Goal: Information Seeking & Learning: Find specific fact

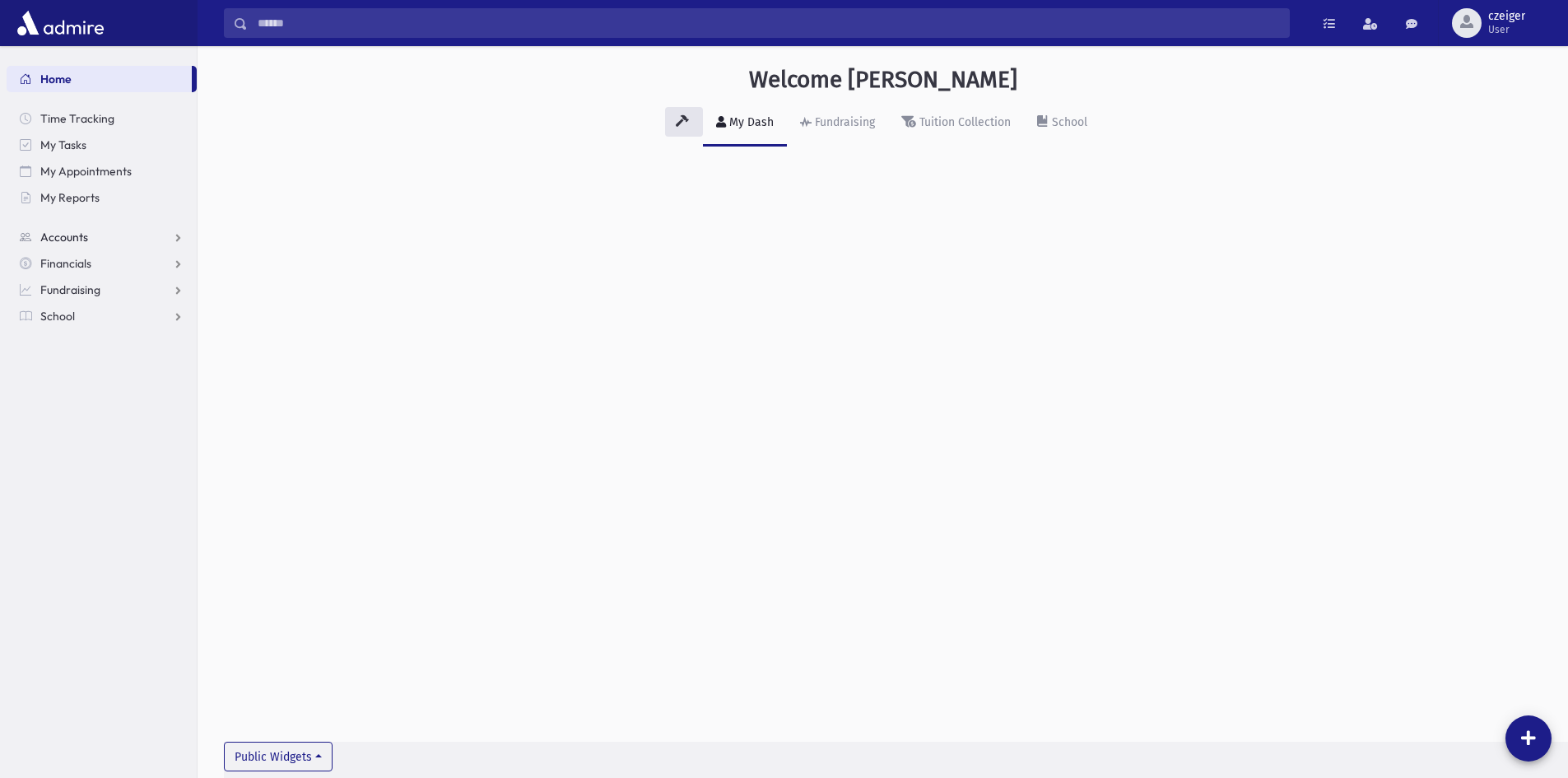
click at [34, 232] on link "Accounts" at bounding box center [101, 237] width 190 height 26
click at [59, 373] on span "School" at bounding box center [57, 368] width 34 height 15
click at [81, 374] on span "Attendance" at bounding box center [79, 368] width 61 height 15
click at [81, 390] on span "Entry" at bounding box center [77, 395] width 28 height 15
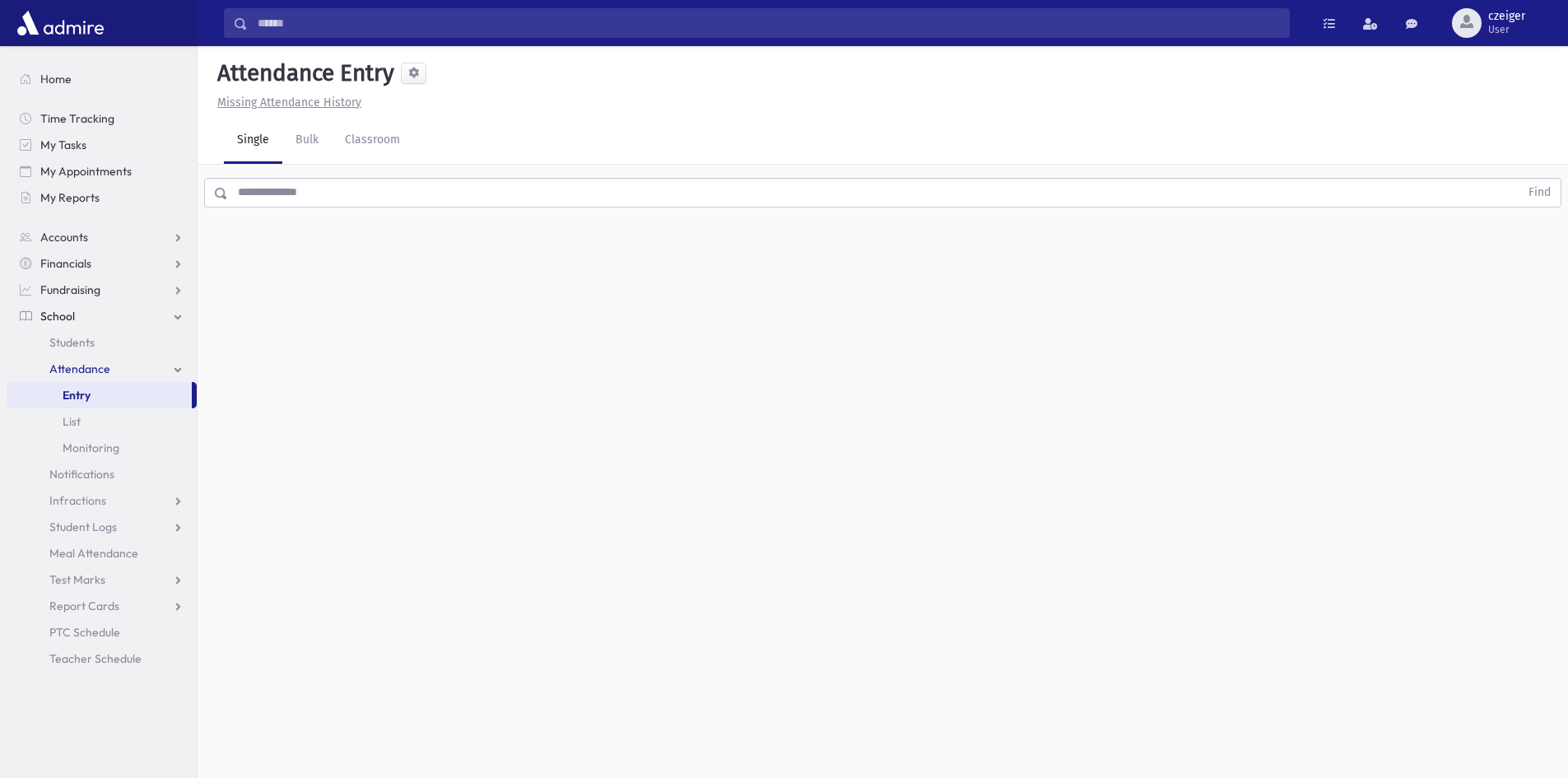
click at [262, 200] on input "text" at bounding box center [874, 193] width 1291 height 30
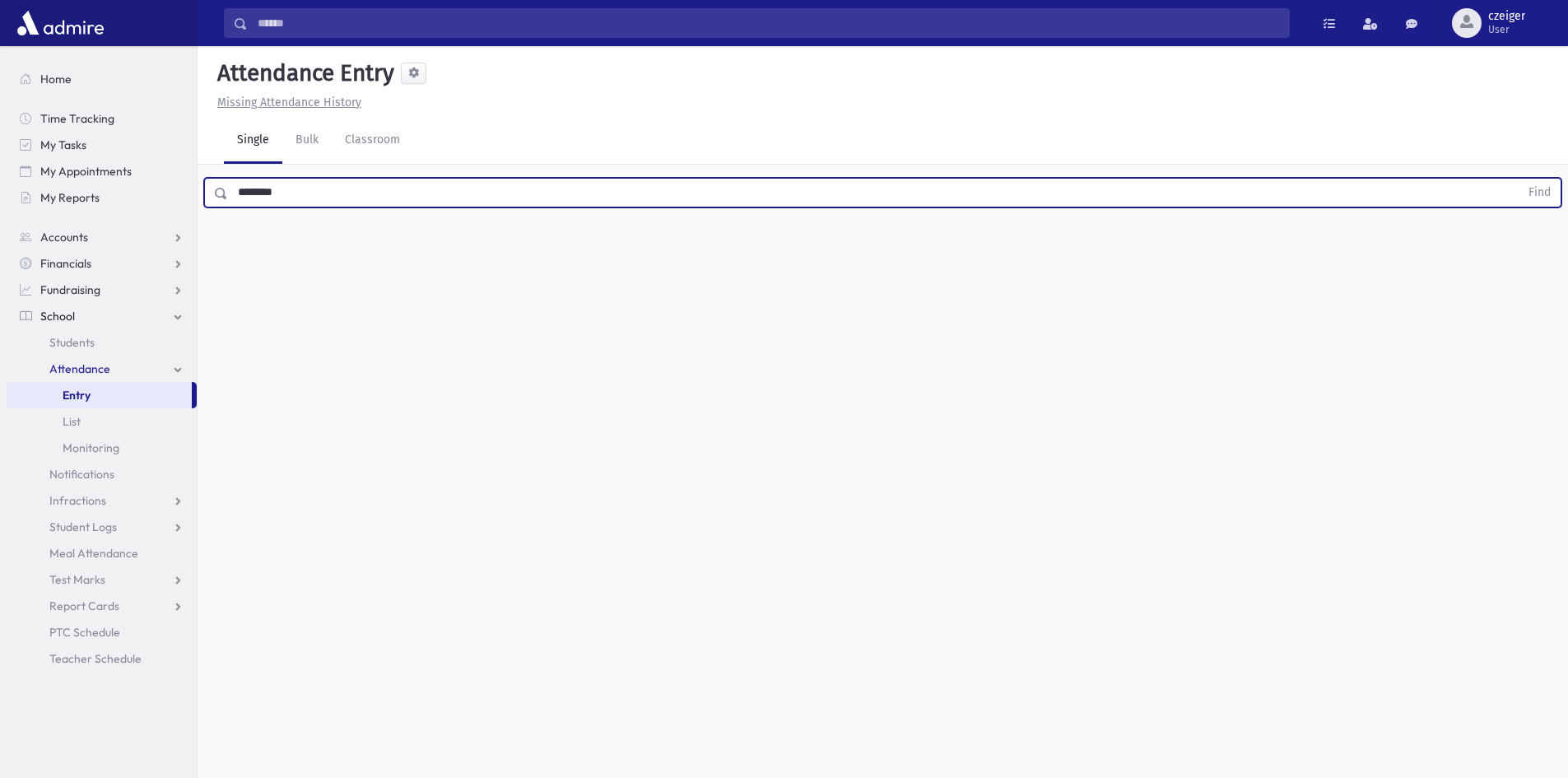
type input "********"
click at [1519, 179] on button "Find" at bounding box center [1540, 193] width 42 height 28
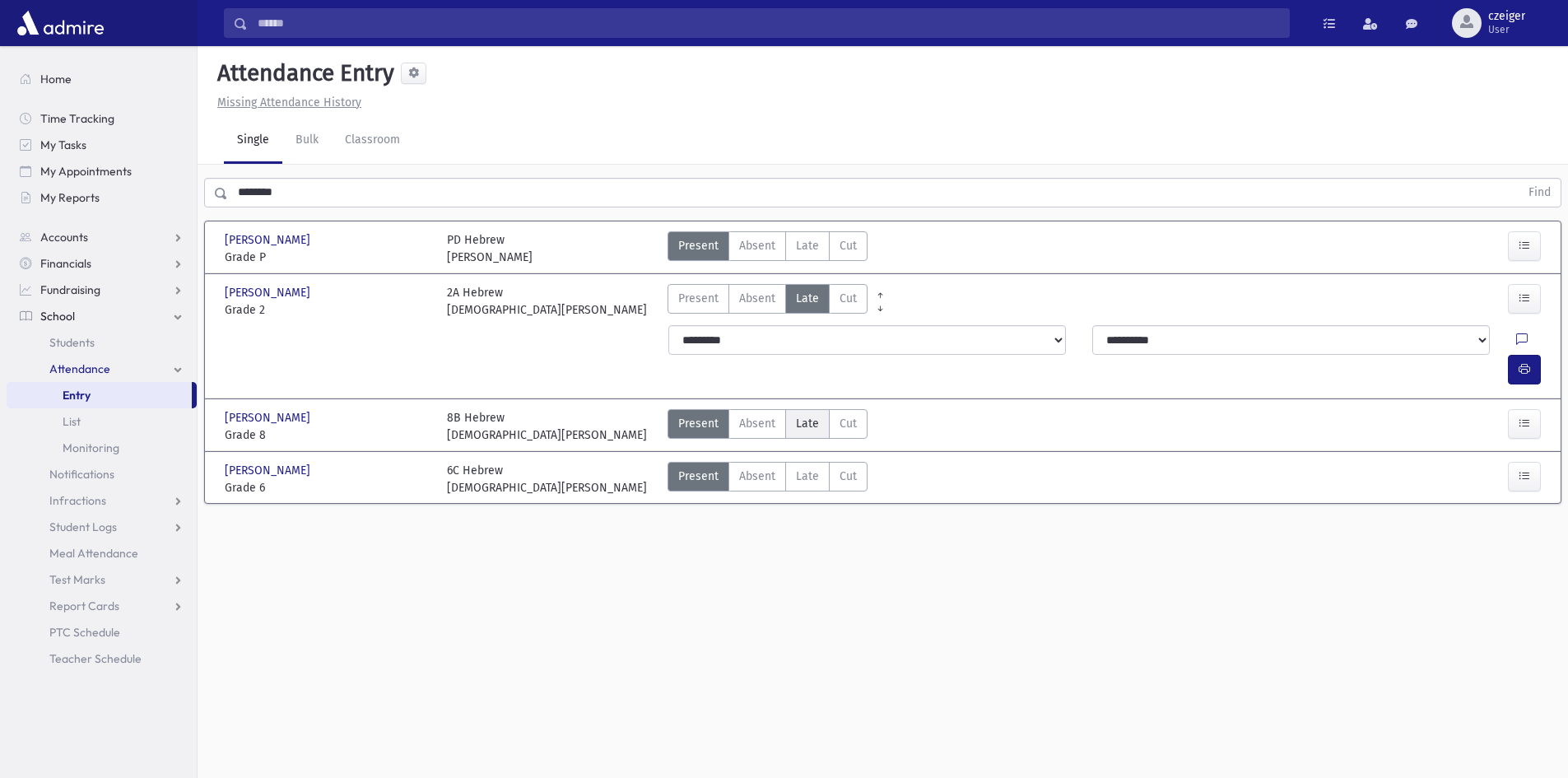
click at [813, 415] on span "Late" at bounding box center [807, 424] width 23 height 18
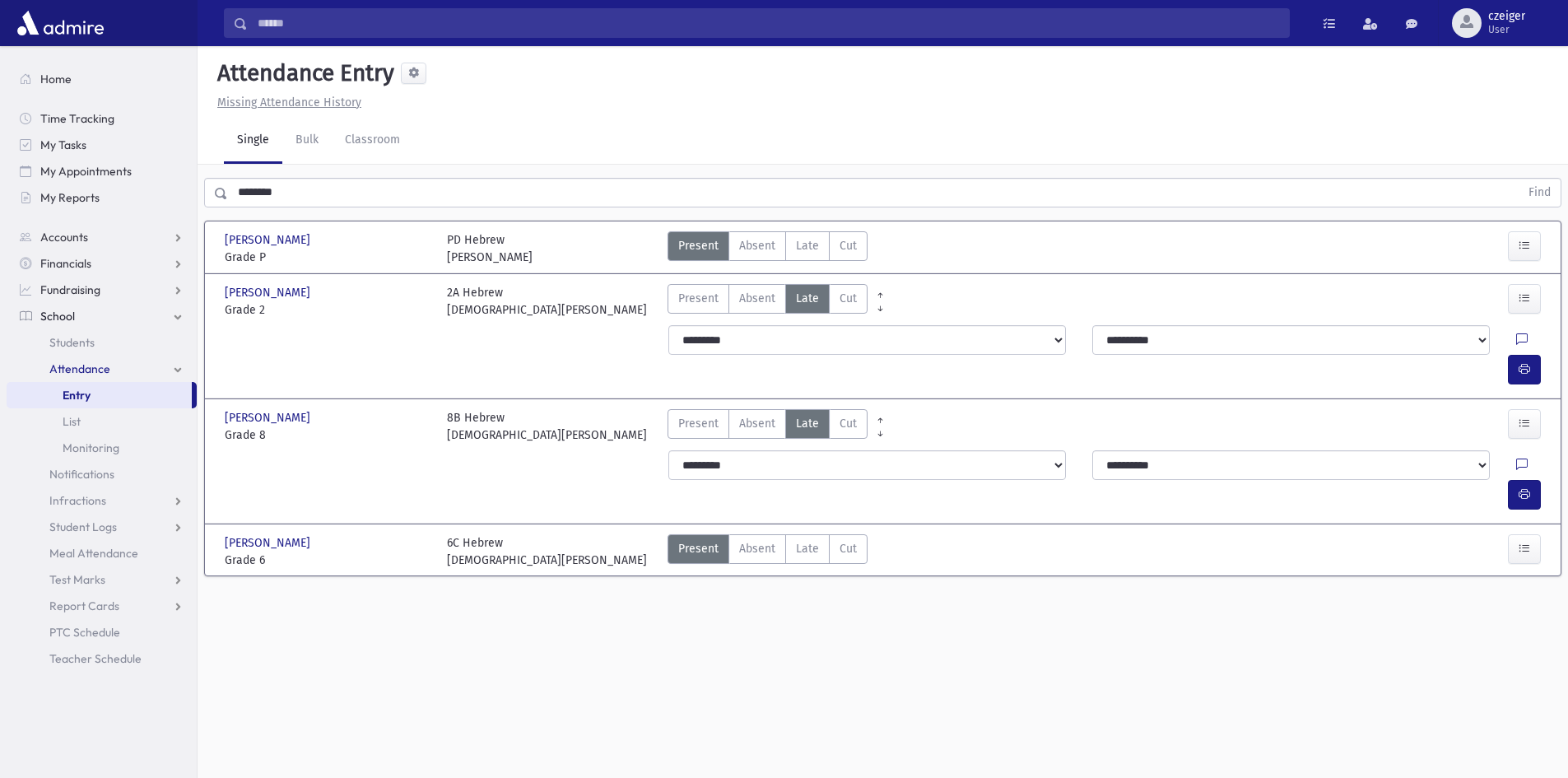
click at [71, 309] on span "School" at bounding box center [57, 315] width 34 height 15
click at [65, 310] on span "School" at bounding box center [57, 315] width 34 height 15
click at [77, 345] on span "Students" at bounding box center [71, 342] width 45 height 15
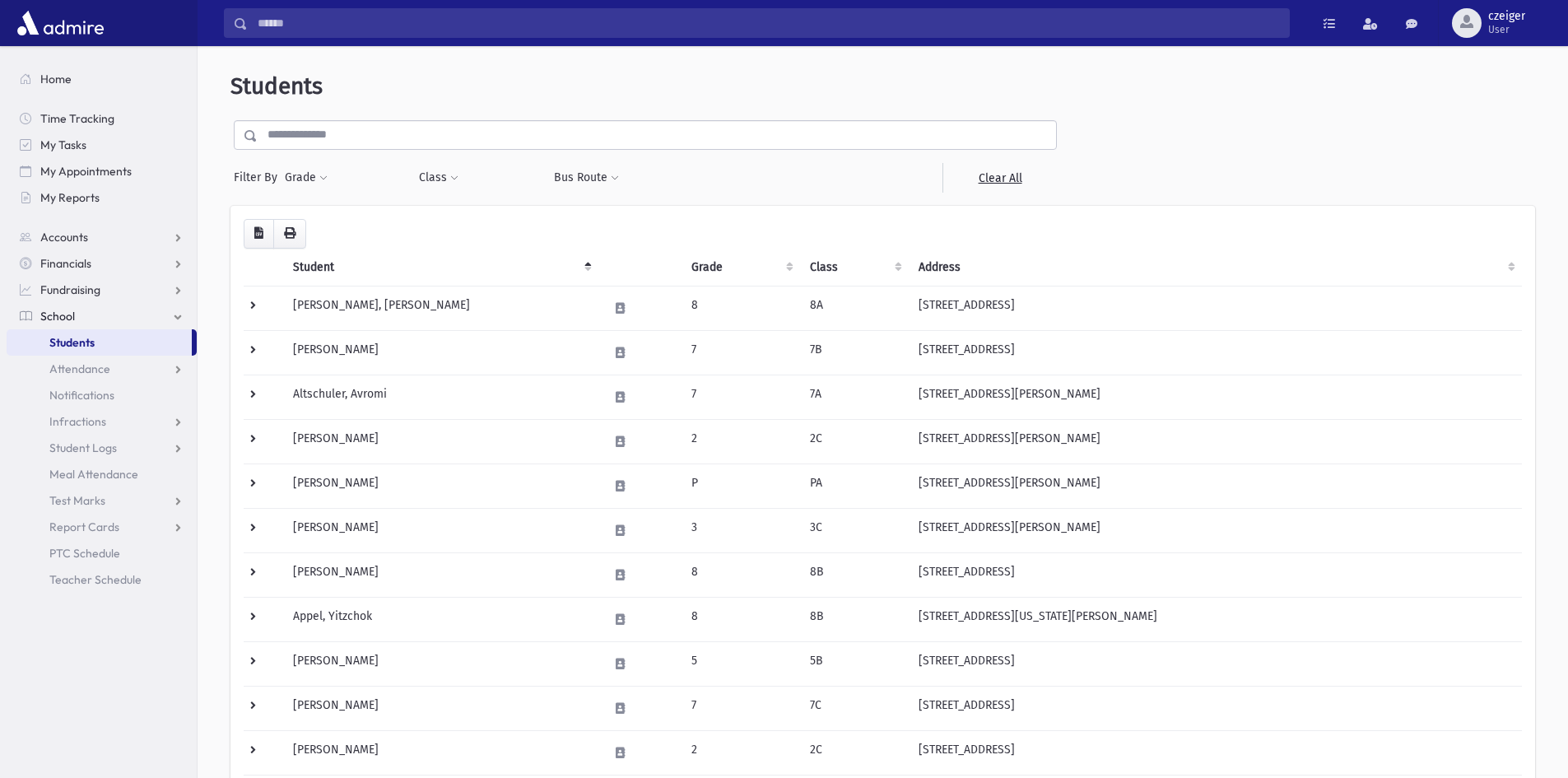
click at [507, 128] on input "text" at bounding box center [656, 135] width 798 height 30
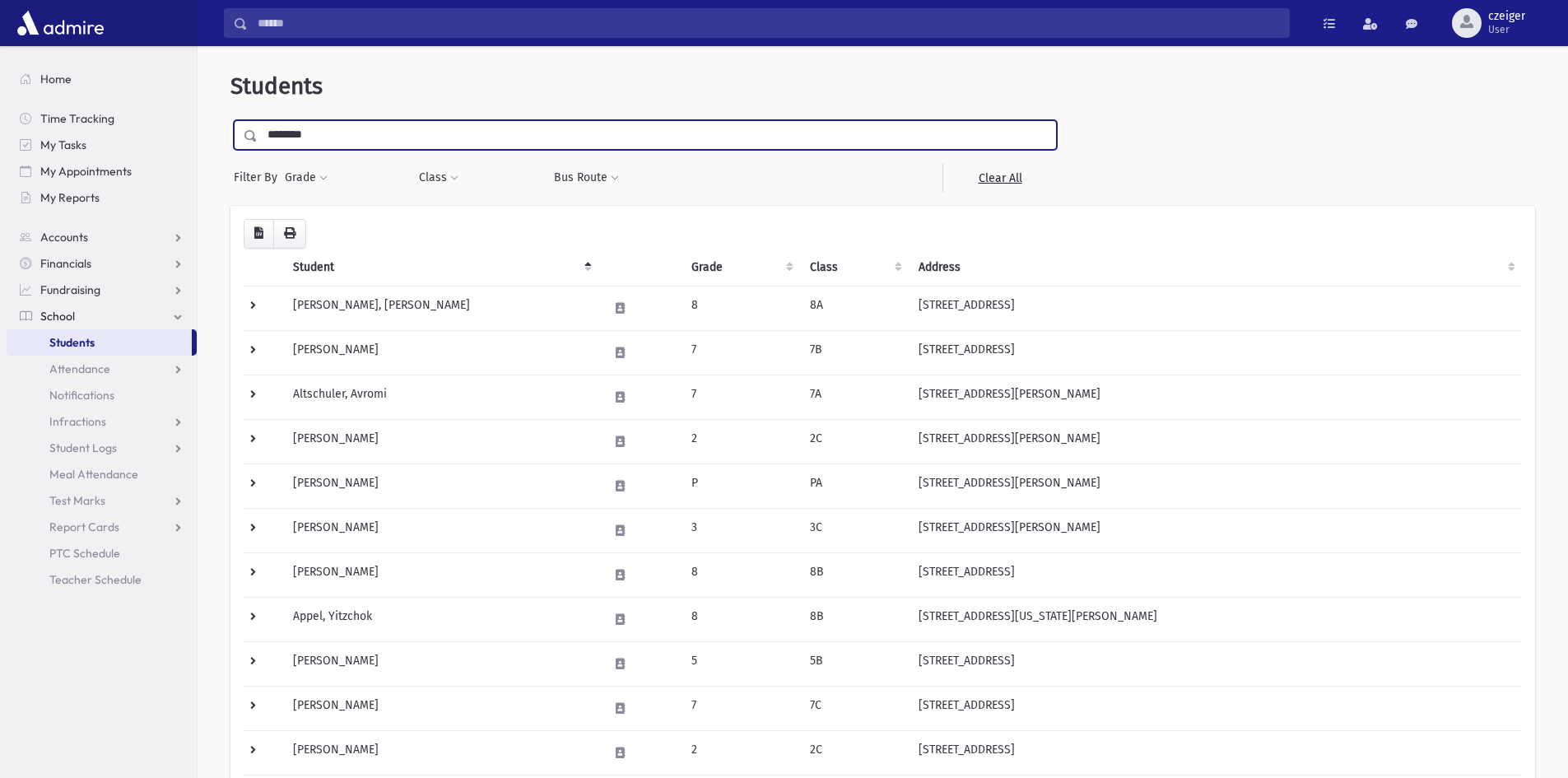
type input "********"
click at [231, 120] on input "submit" at bounding box center [254, 130] width 46 height 22
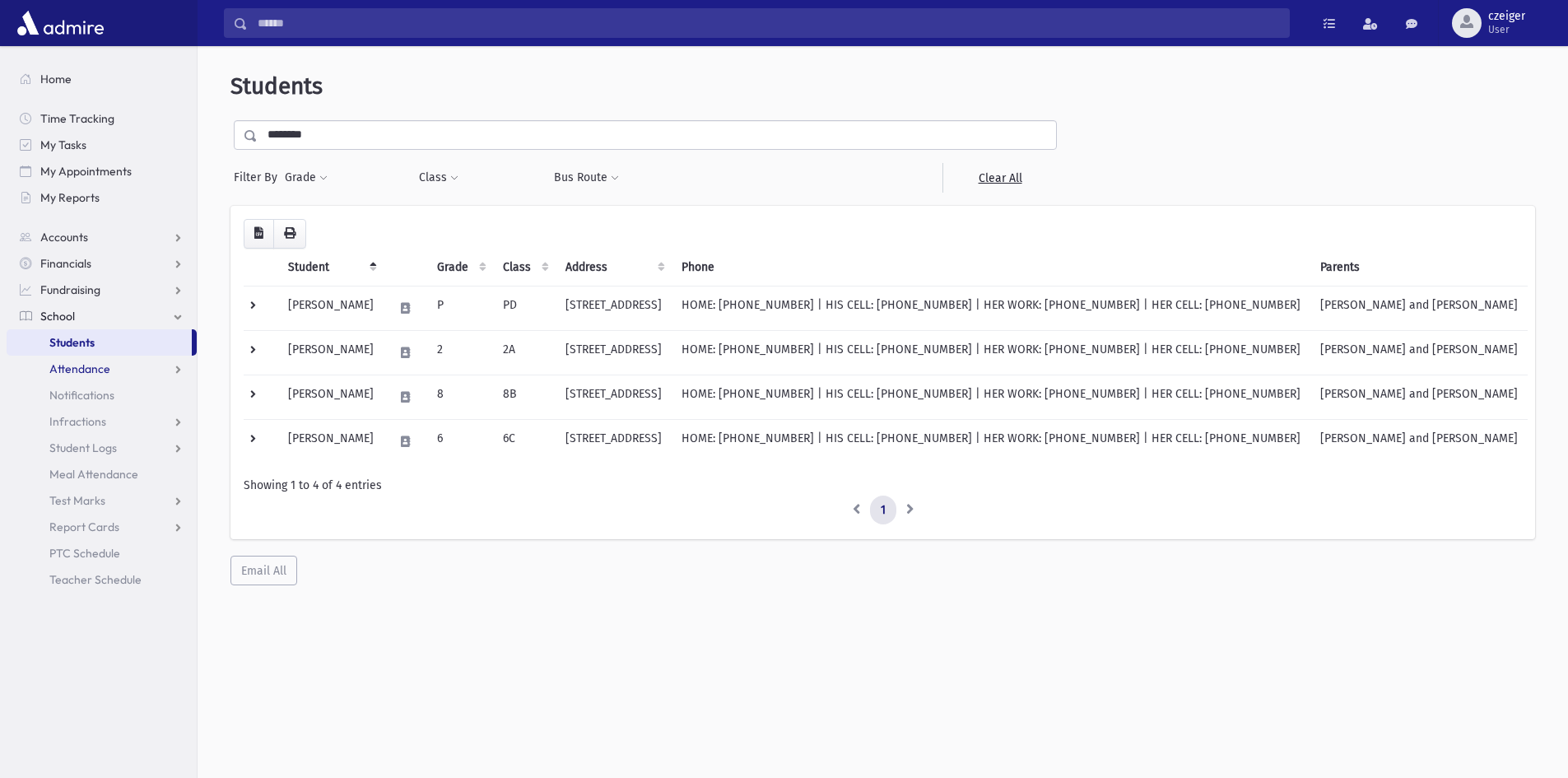
click at [67, 369] on span "Attendance" at bounding box center [79, 368] width 61 height 15
click at [78, 397] on span "Entry" at bounding box center [77, 395] width 28 height 15
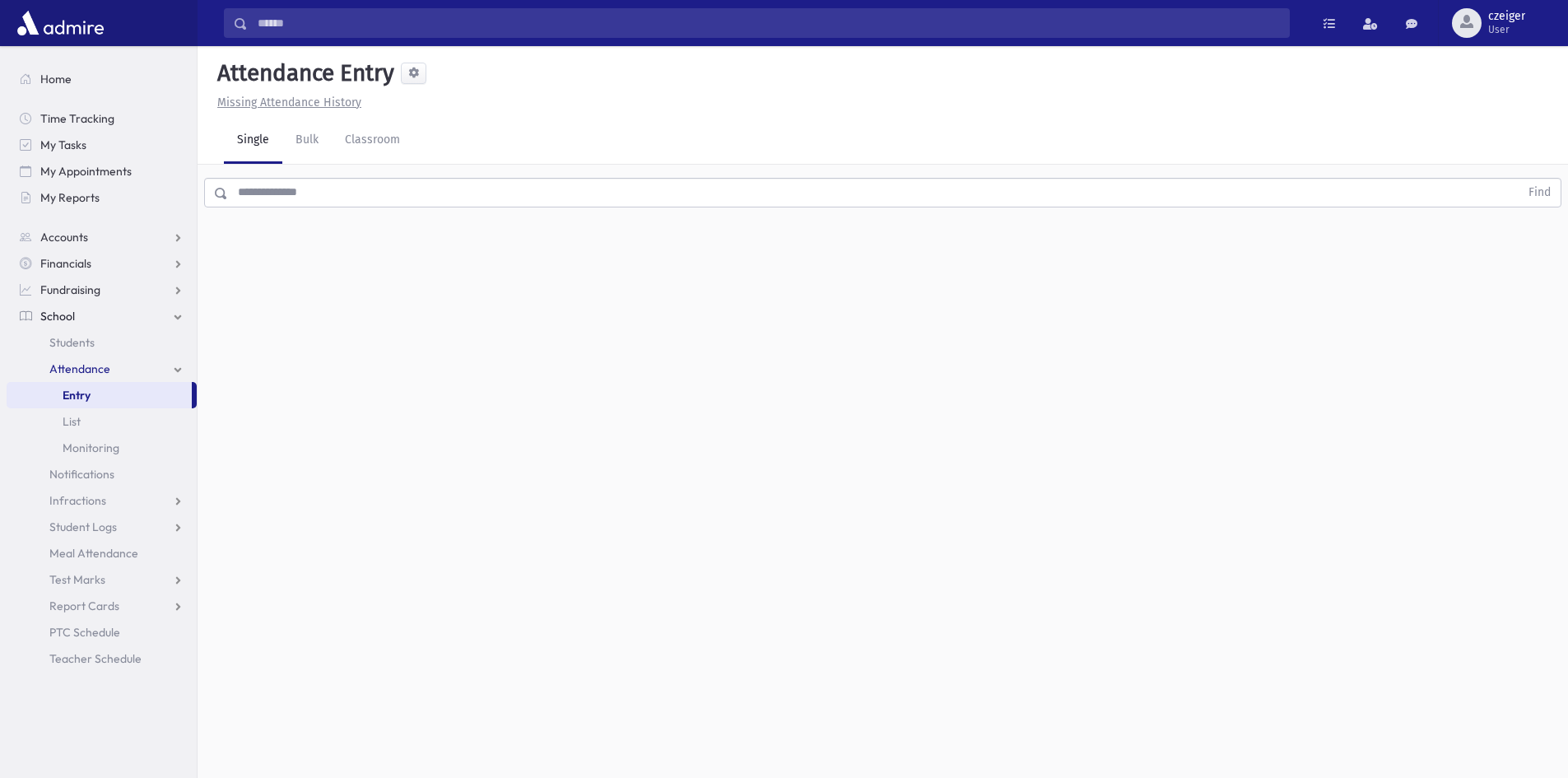
click at [337, 203] on input "text" at bounding box center [874, 193] width 1291 height 30
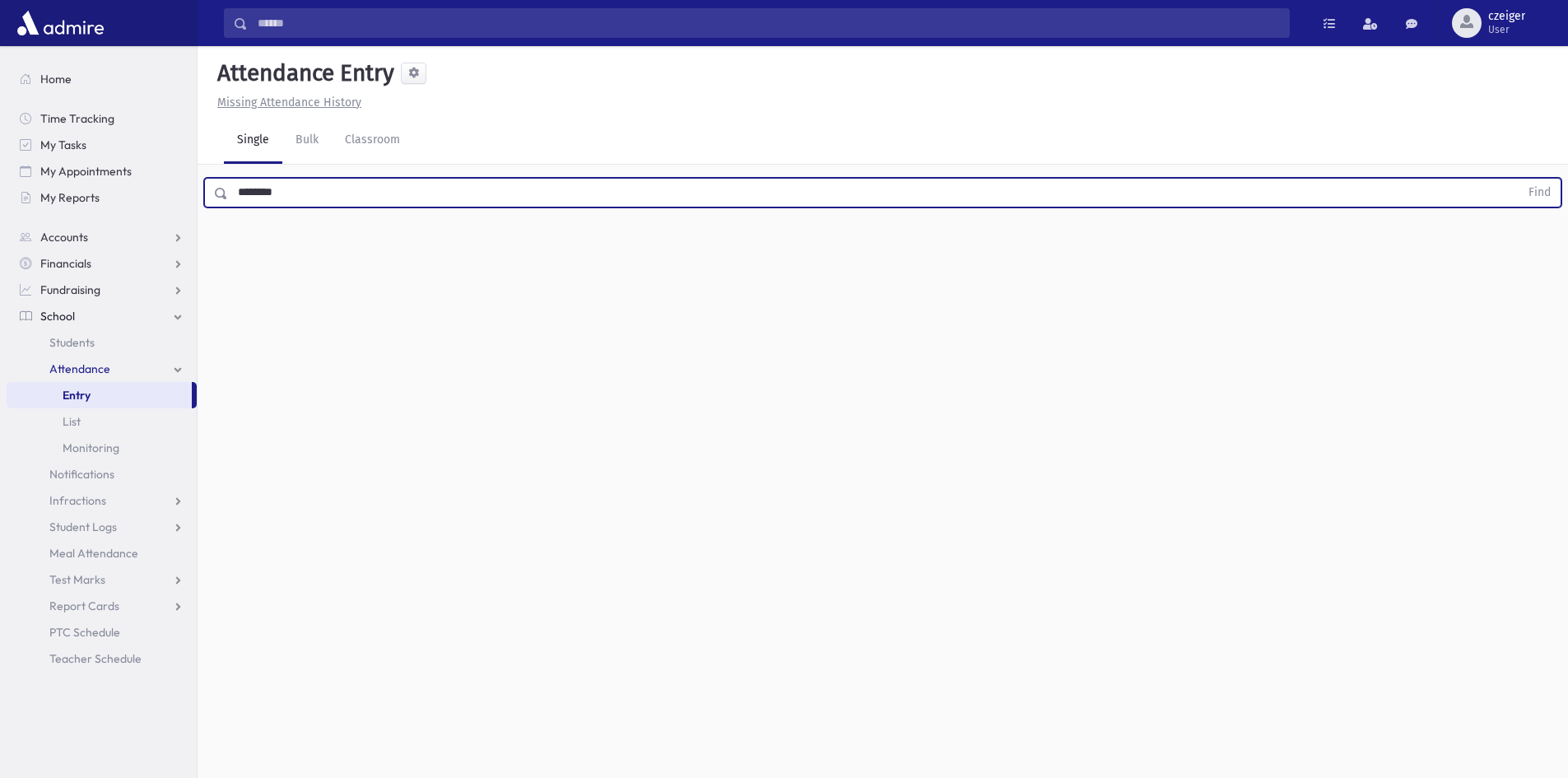
type input "********"
click at [1519, 179] on button "Find" at bounding box center [1540, 193] width 42 height 28
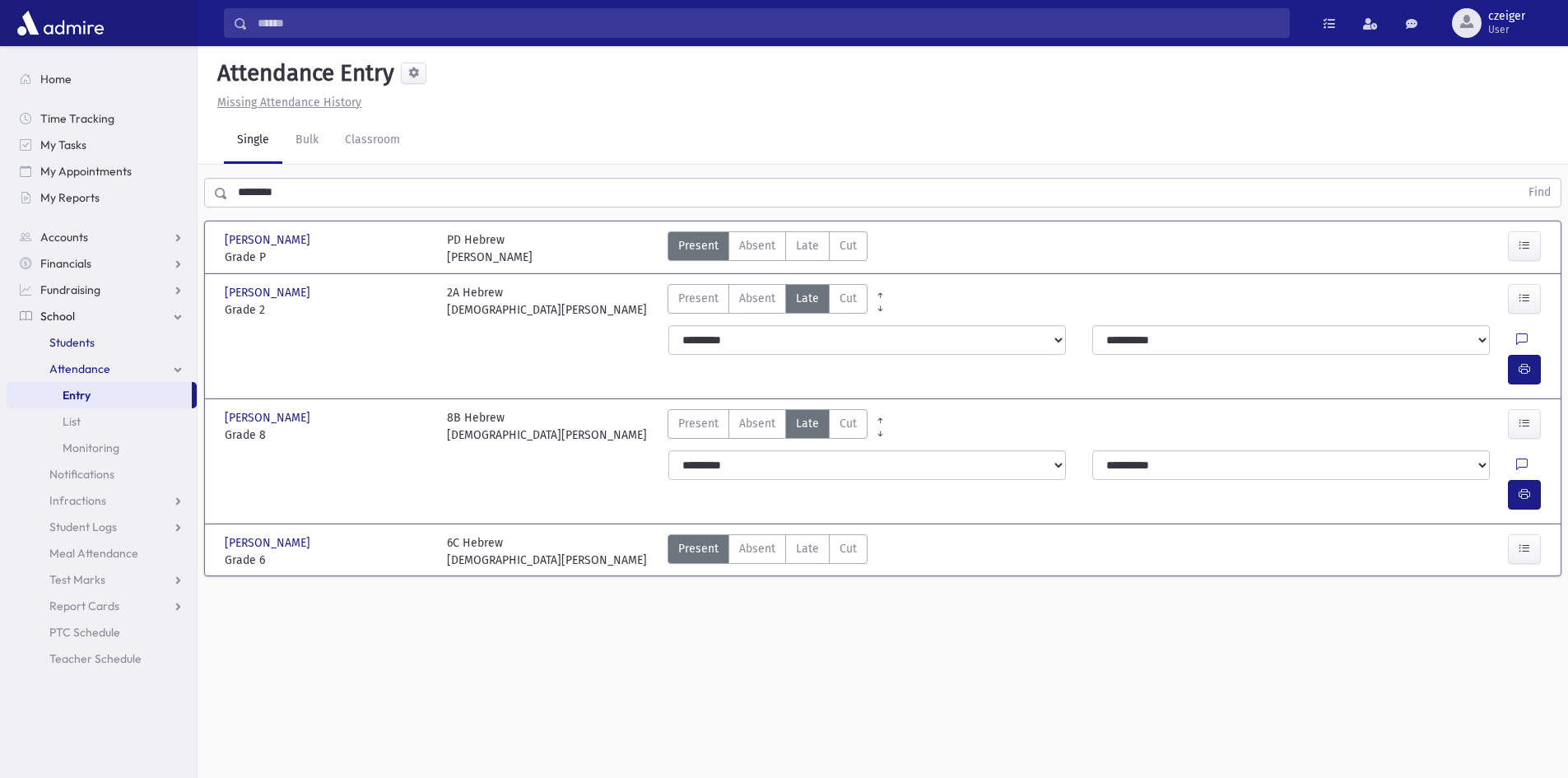
click at [80, 345] on span "Students" at bounding box center [71, 342] width 45 height 15
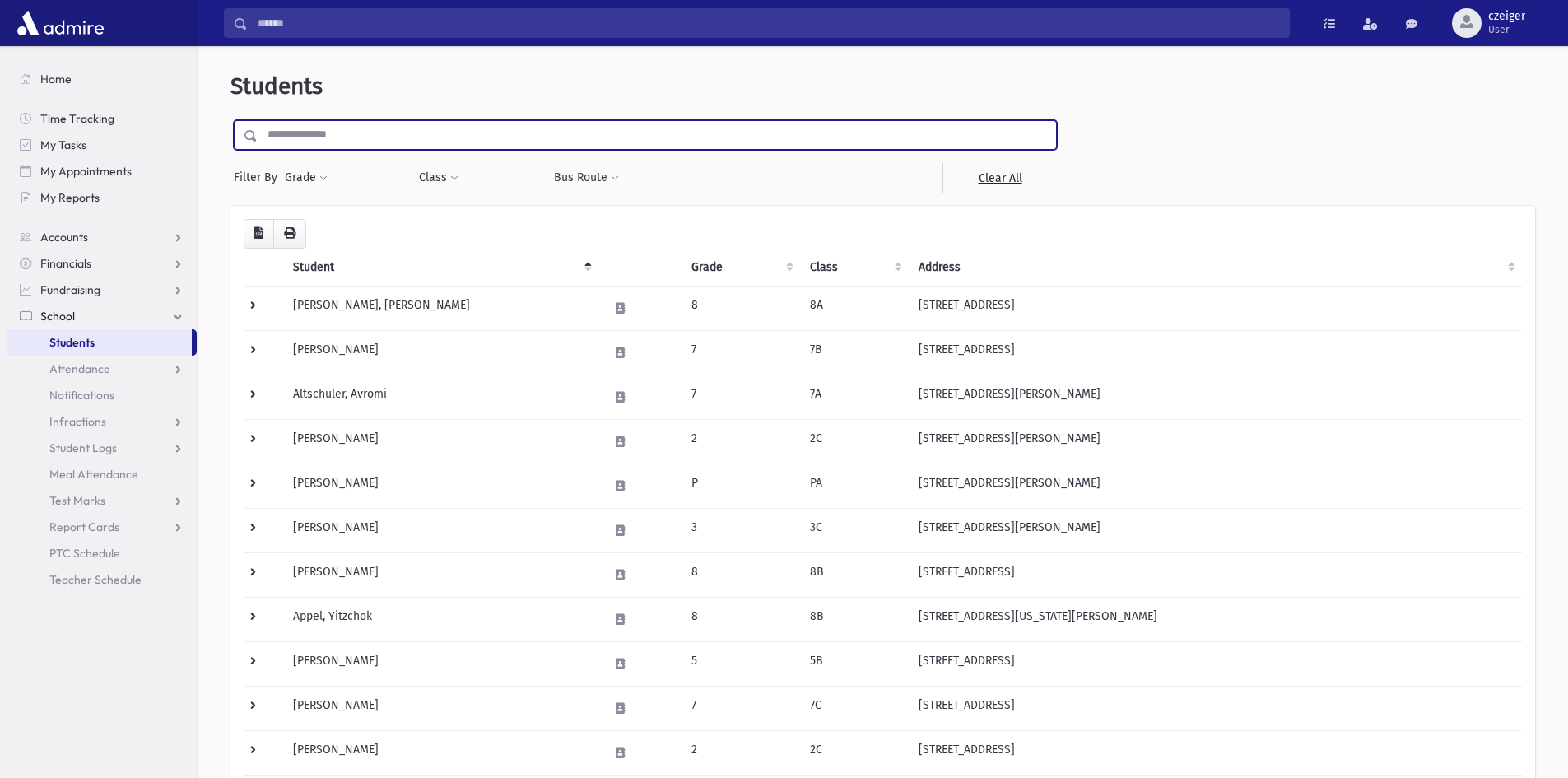
click at [332, 137] on input "text" at bounding box center [656, 135] width 798 height 30
type input "********"
click at [231, 120] on input "submit" at bounding box center [254, 130] width 46 height 22
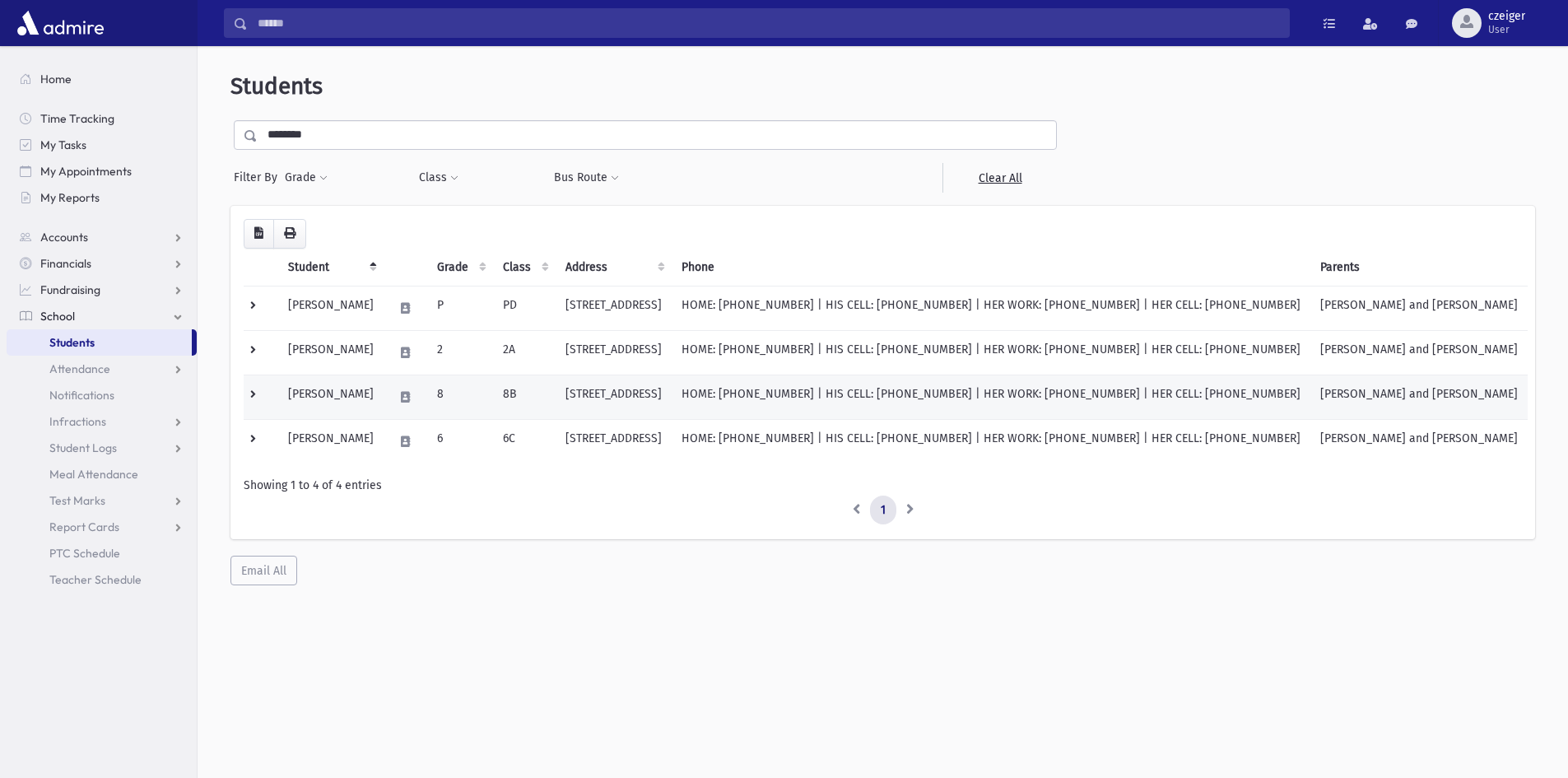
click at [616, 387] on td "183 Coles Way Lakewood, NJ 08701" at bounding box center [614, 396] width 116 height 44
click at [349, 390] on td "Polansky, Eliyahu" at bounding box center [331, 396] width 106 height 44
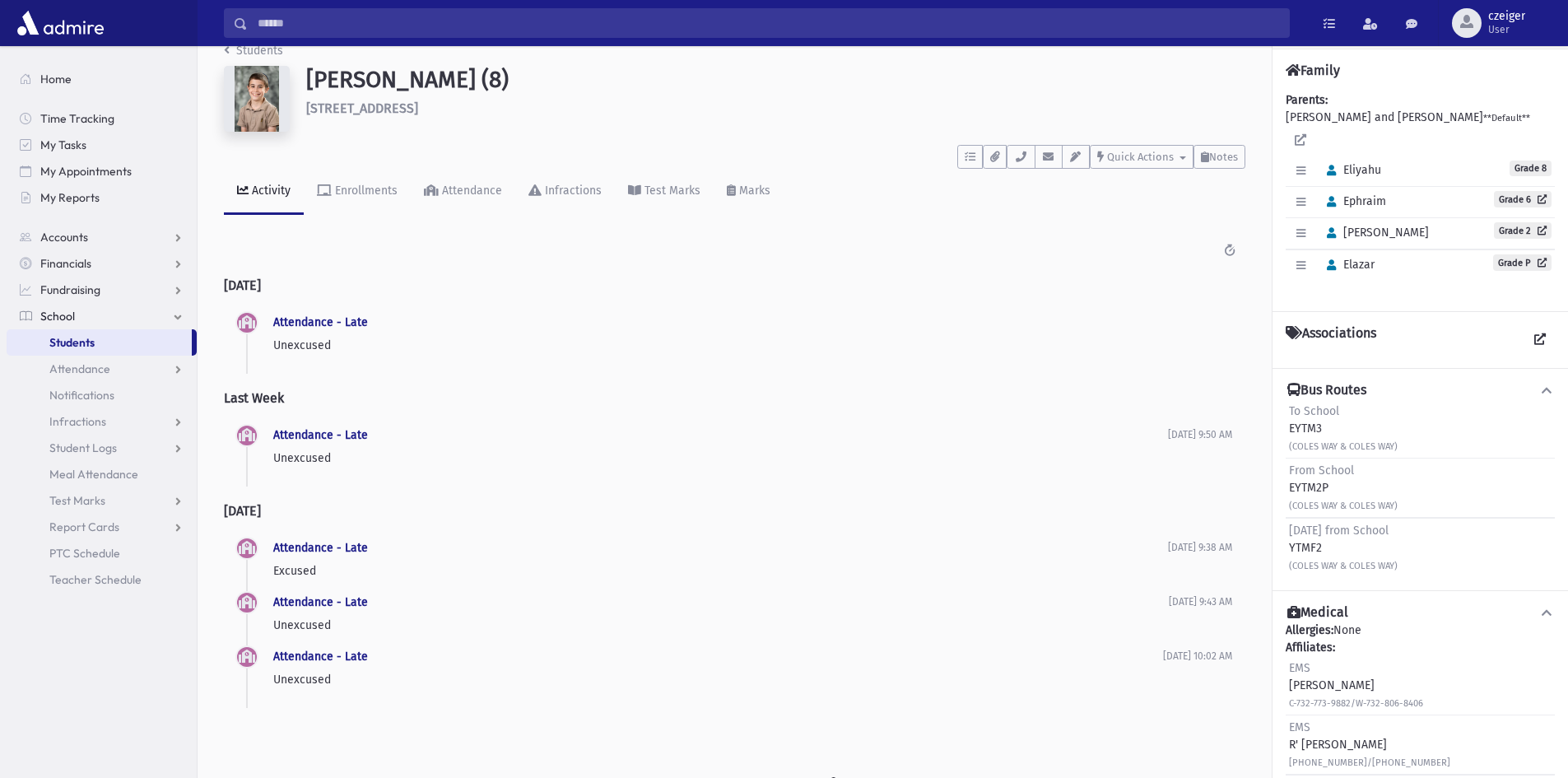
scroll to position [37, 0]
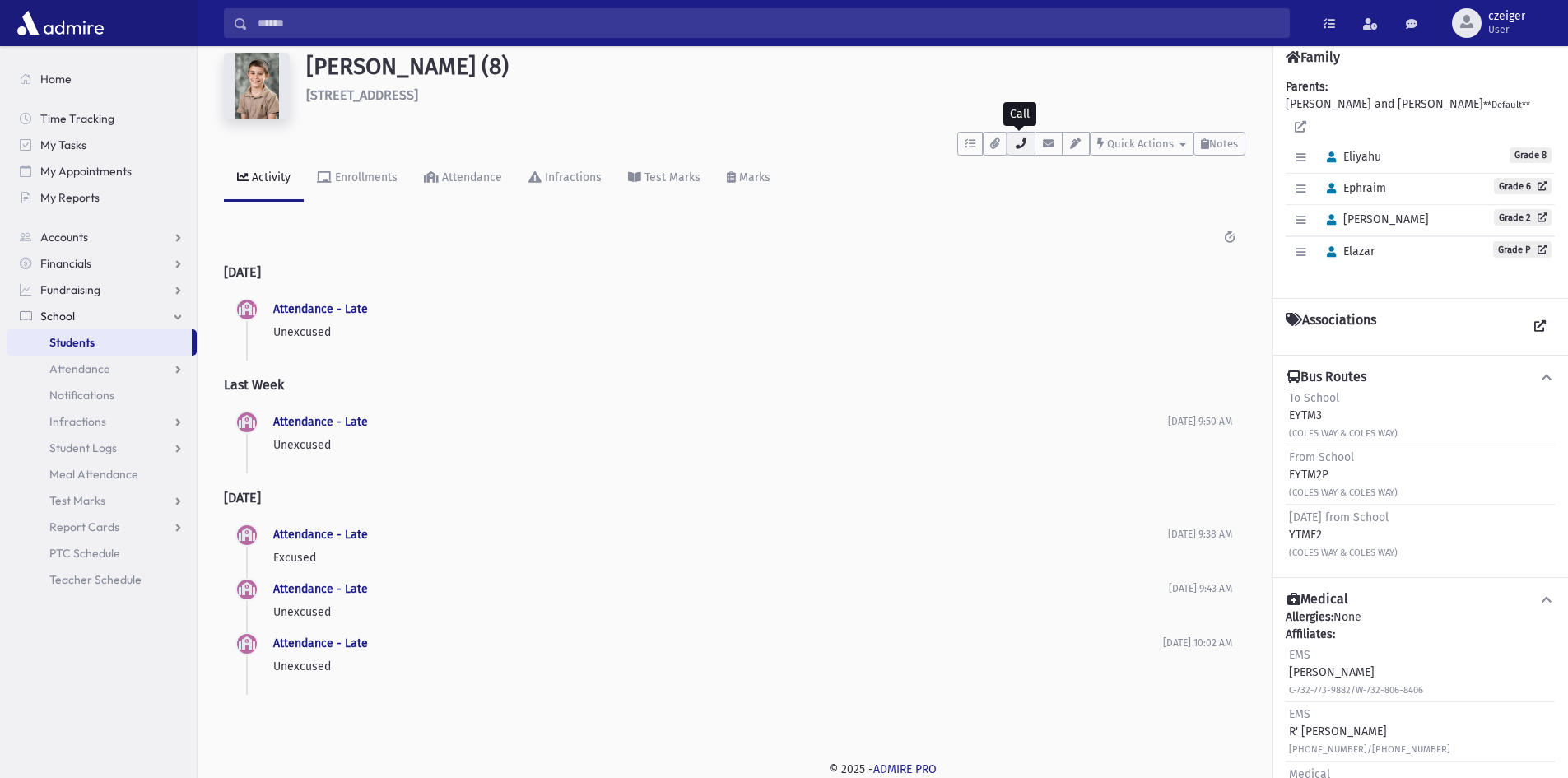
click at [1008, 139] on button "button" at bounding box center [1021, 143] width 28 height 24
